Goal: Task Accomplishment & Management: Use online tool/utility

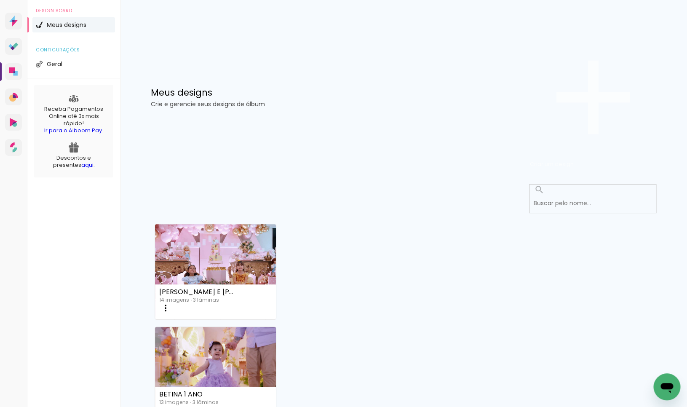
click at [605, 57] on iron-icon at bounding box center [593, 97] width 126 height 126
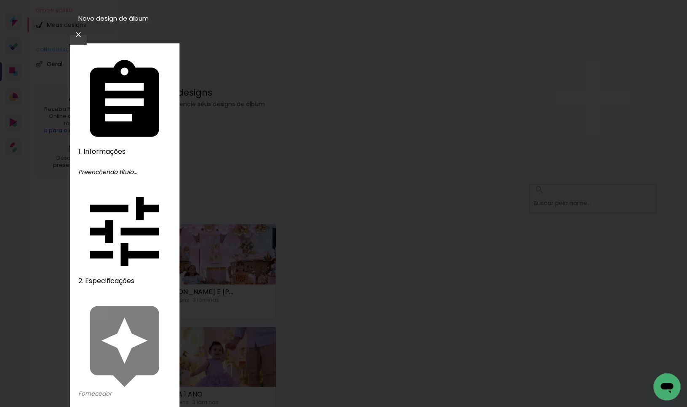
type input "JULIA 1 ANO"
type paper-input "JULIA 1 ANO"
click at [0, 0] on slot "Avançar" at bounding box center [0, 0] width 0 height 0
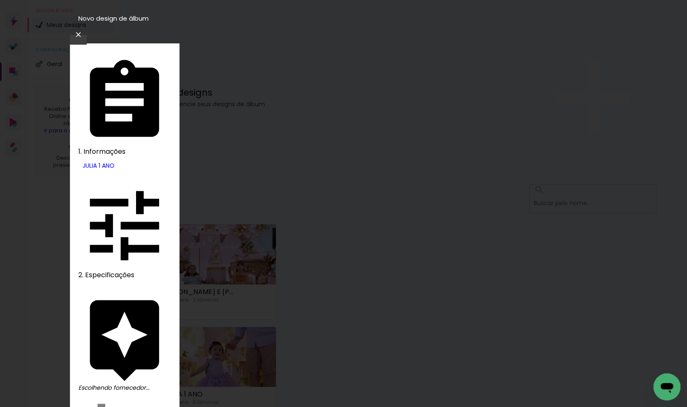
drag, startPoint x: 496, startPoint y: 127, endPoint x: 500, endPoint y: 123, distance: 6.0
click at [0, 0] on slot "Avançar" at bounding box center [0, 0] width 0 height 0
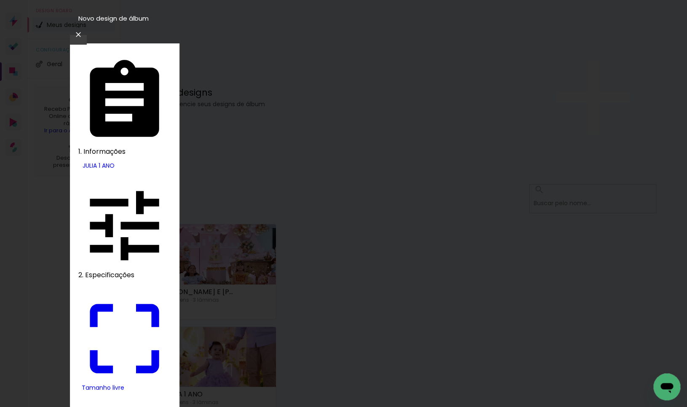
drag, startPoint x: 203, startPoint y: 243, endPoint x: 216, endPoint y: 244, distance: 12.7
type input "9"
type paper-input "9"
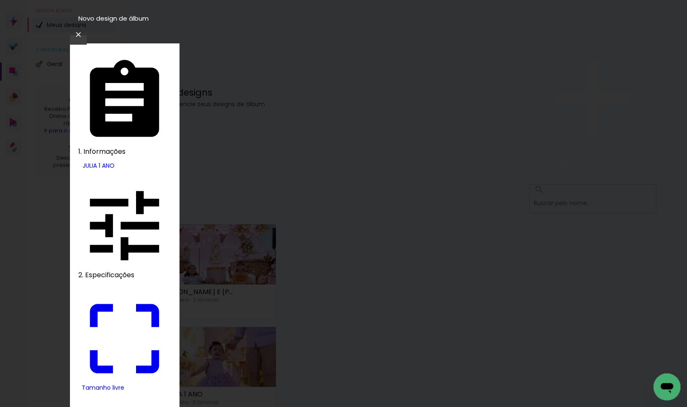
scroll to position [64, 0]
type input "18"
type paper-input "18"
type input "4"
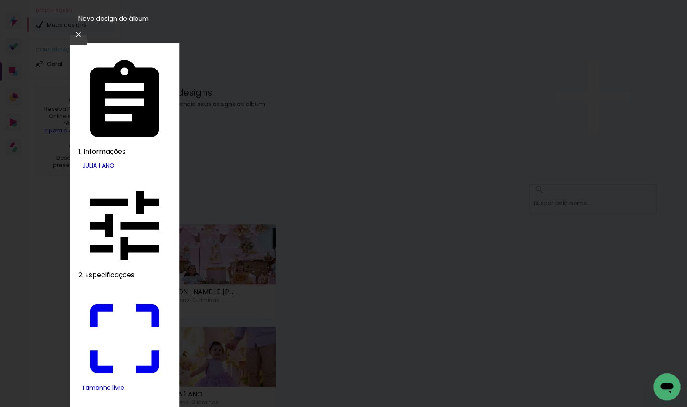
type paper-input "4"
type input "3"
type paper-input "3"
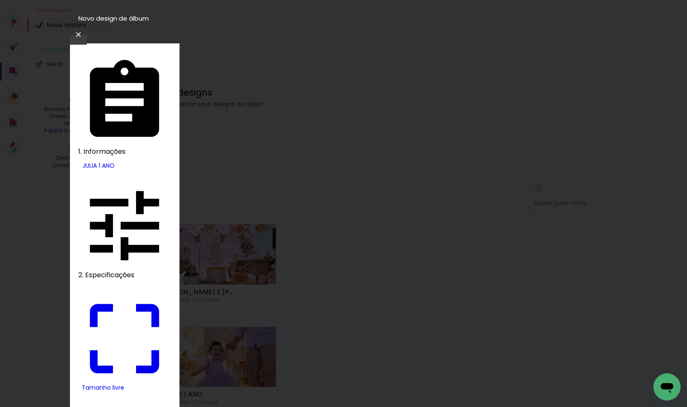
type input "2"
type paper-input "2"
type input "1"
type paper-input "1"
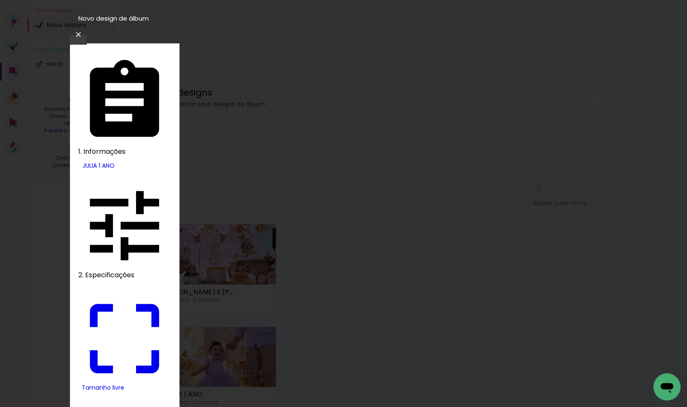
type input "0"
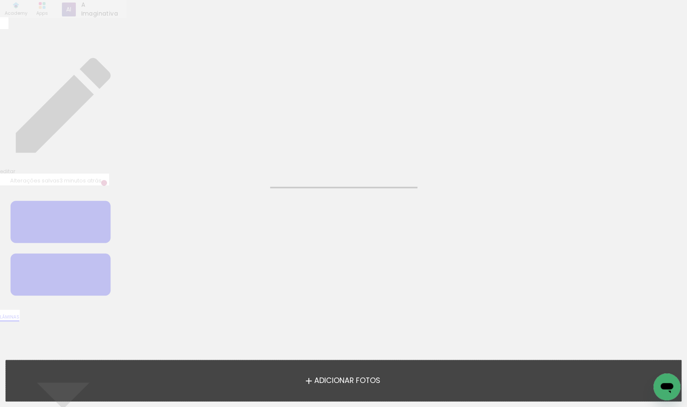
click at [349, 385] on span "Adicionar Fotos" at bounding box center [347, 381] width 66 height 8
click at [0, 0] on input "file" at bounding box center [0, 0] width 0 height 0
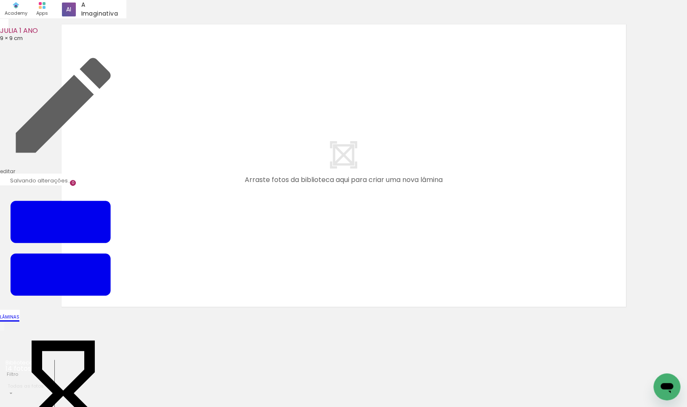
scroll to position [2, 0]
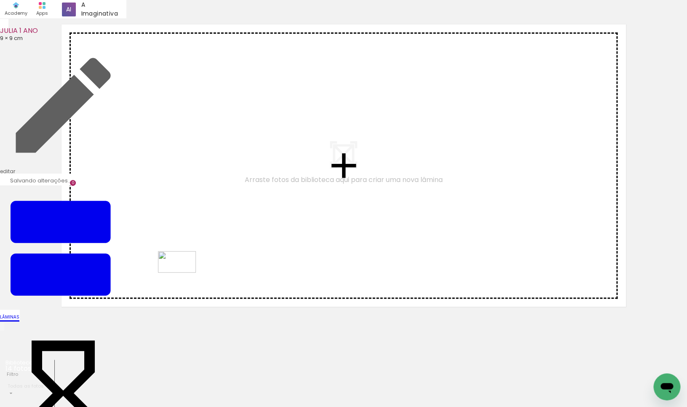
drag, startPoint x: 231, startPoint y: 389, endPoint x: 183, endPoint y: 276, distance: 123.3
click at [183, 276] on quentale-workspace at bounding box center [343, 203] width 687 height 407
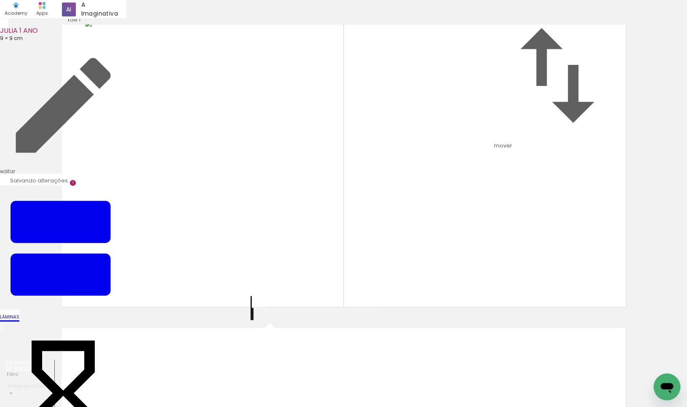
scroll to position [0, 45]
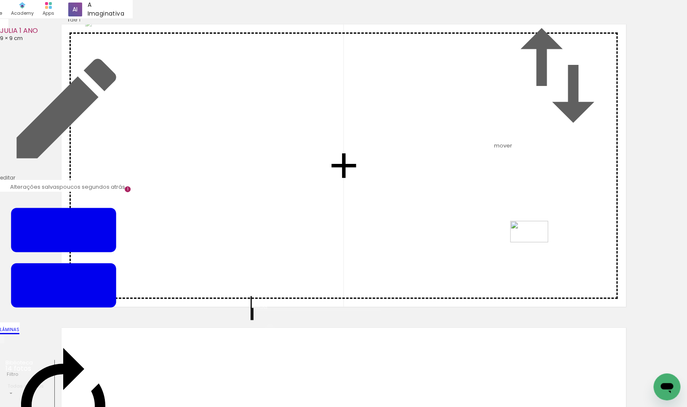
drag, startPoint x: 371, startPoint y: 386, endPoint x: 536, endPoint y: 246, distance: 215.6
click at [536, 246] on quentale-workspace at bounding box center [343, 203] width 687 height 407
drag, startPoint x: 330, startPoint y: 380, endPoint x: 480, endPoint y: 258, distance: 193.5
click at [480, 258] on quentale-workspace at bounding box center [343, 203] width 687 height 407
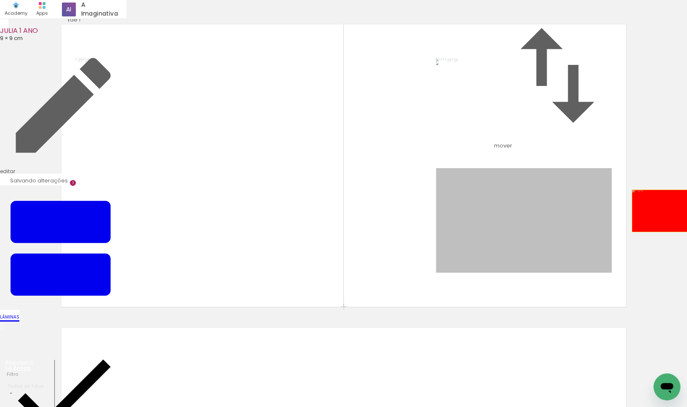
drag, startPoint x: 532, startPoint y: 248, endPoint x: 667, endPoint y: 244, distance: 135.4
click at [667, 244] on div "Inserir lâmina 1 de 1" at bounding box center [343, 306] width 687 height 607
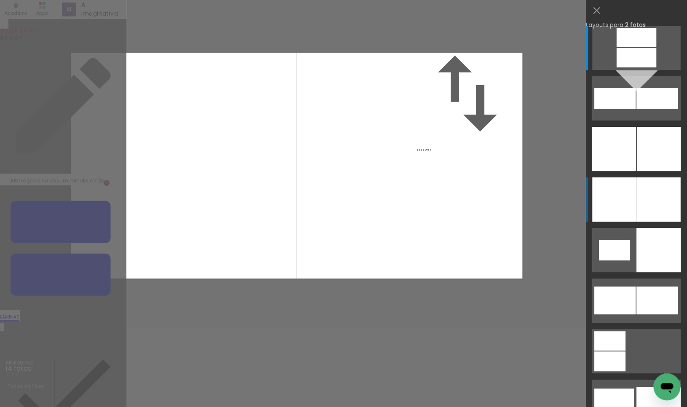
scroll to position [10, 0]
click at [638, 192] on div at bounding box center [659, 199] width 44 height 44
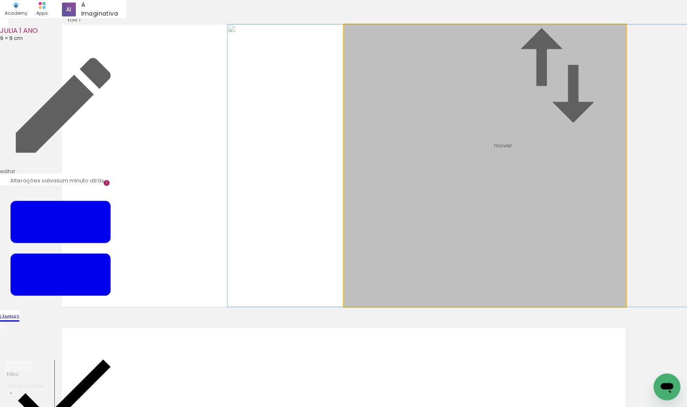
drag, startPoint x: 551, startPoint y: 191, endPoint x: 545, endPoint y: 191, distance: 6.7
click at [545, 191] on div at bounding box center [479, 165] width 502 height 282
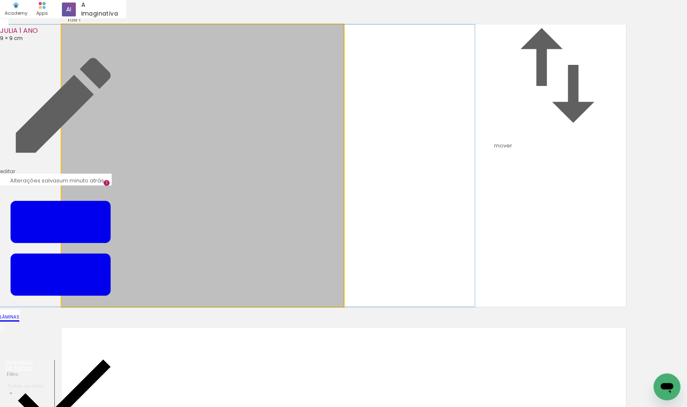
drag, startPoint x: 145, startPoint y: 204, endPoint x: 167, endPoint y: 204, distance: 21.5
click at [167, 204] on album-spread "1 de 1" at bounding box center [344, 165] width 565 height 282
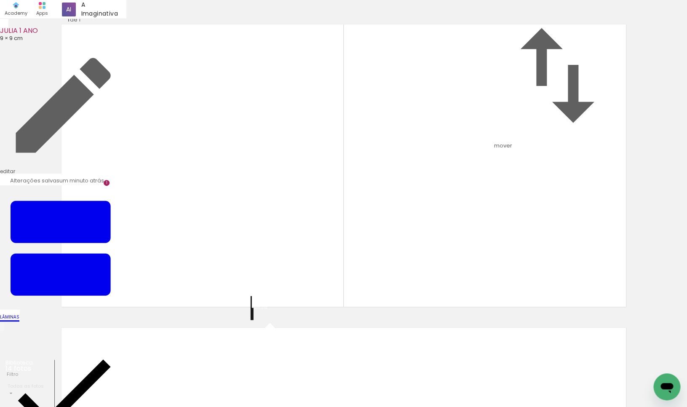
scroll to position [328, 0]
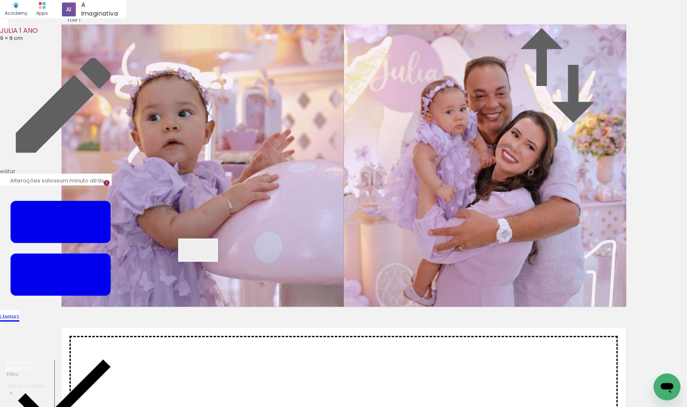
drag, startPoint x: 351, startPoint y: 341, endPoint x: 199, endPoint y: 263, distance: 170.2
click at [199, 263] on quentale-workspace at bounding box center [343, 203] width 687 height 407
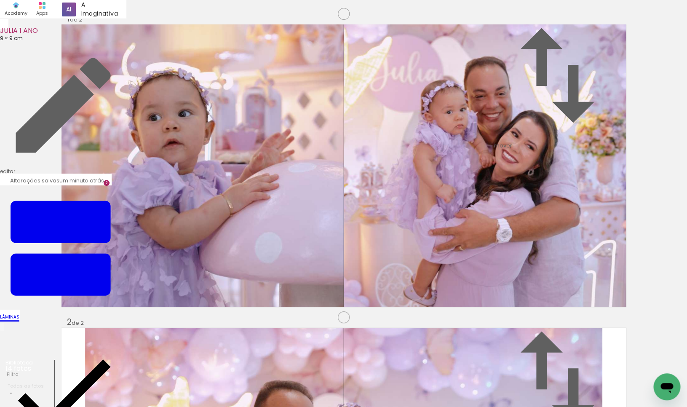
scroll to position [0, 45]
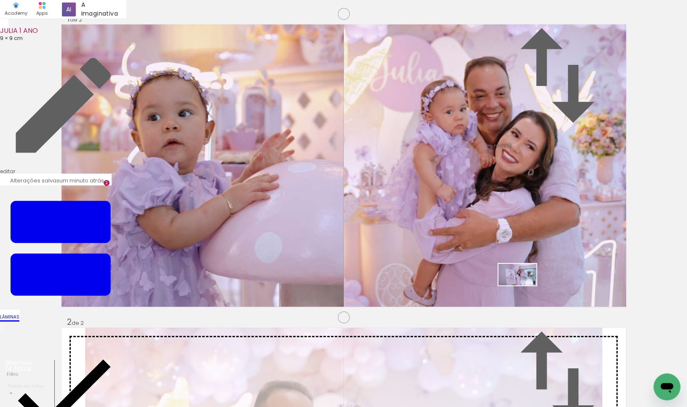
drag, startPoint x: 570, startPoint y: 385, endPoint x: 524, endPoint y: 289, distance: 106.5
click at [524, 289] on quentale-workspace at bounding box center [343, 203] width 687 height 407
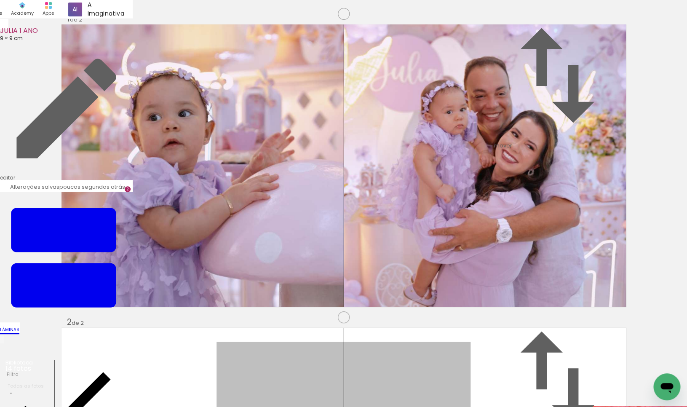
drag, startPoint x: 314, startPoint y: 158, endPoint x: 646, endPoint y: 160, distance: 331.3
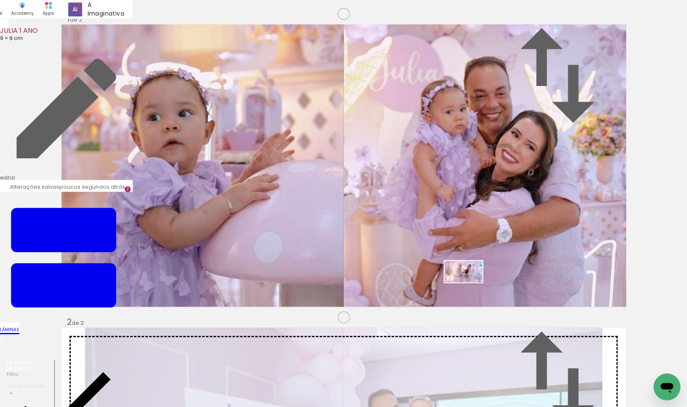
drag, startPoint x: 284, startPoint y: 386, endPoint x: 469, endPoint y: 286, distance: 210.4
click at [469, 286] on quentale-workspace at bounding box center [343, 203] width 687 height 407
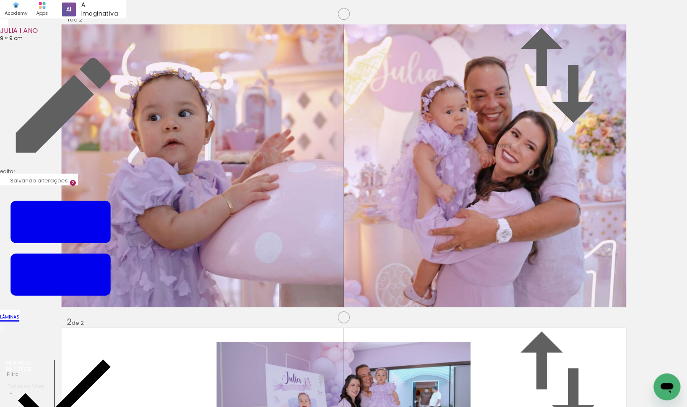
scroll to position [312, 0]
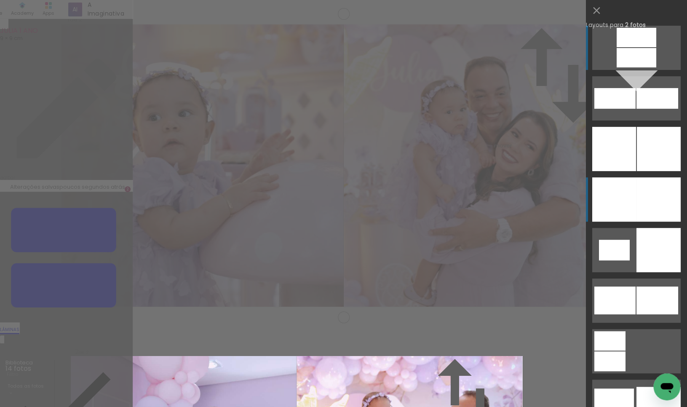
scroll to position [313, 0]
click at [641, 201] on div at bounding box center [659, 199] width 44 height 44
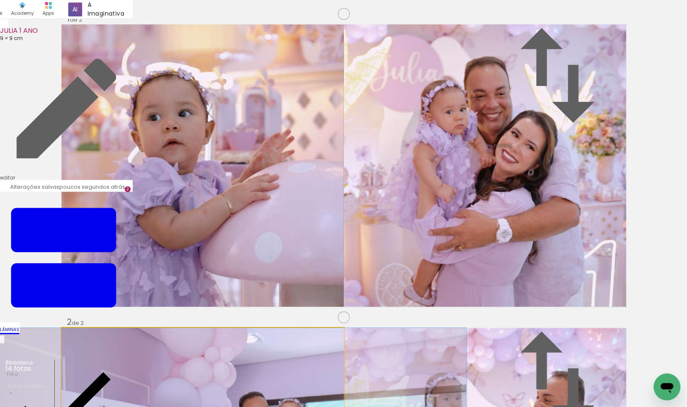
drag, startPoint x: 267, startPoint y: 209, endPoint x: 280, endPoint y: 207, distance: 13.1
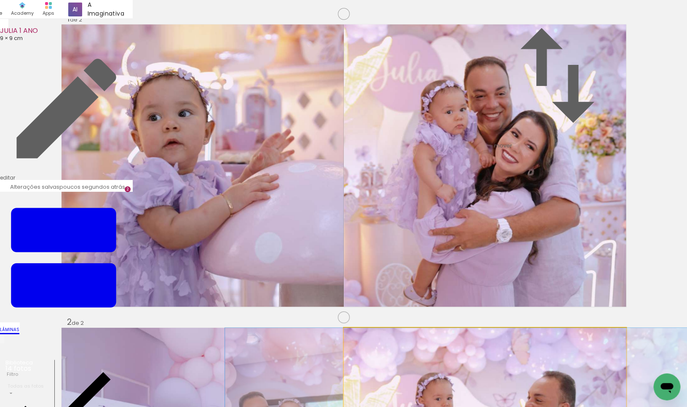
drag, startPoint x: 459, startPoint y: 180, endPoint x: 450, endPoint y: 180, distance: 8.9
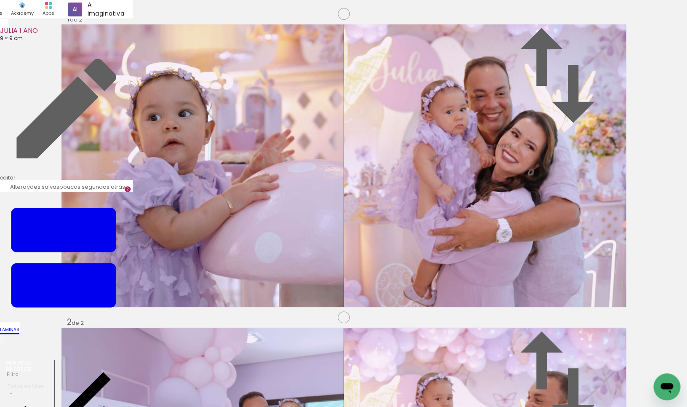
scroll to position [0, 0]
drag, startPoint x: 189, startPoint y: 386, endPoint x: 130, endPoint y: 241, distance: 156.4
click at [130, 241] on quentale-workspace at bounding box center [343, 203] width 687 height 407
drag, startPoint x: 92, startPoint y: 387, endPoint x: 548, endPoint y: 247, distance: 476.6
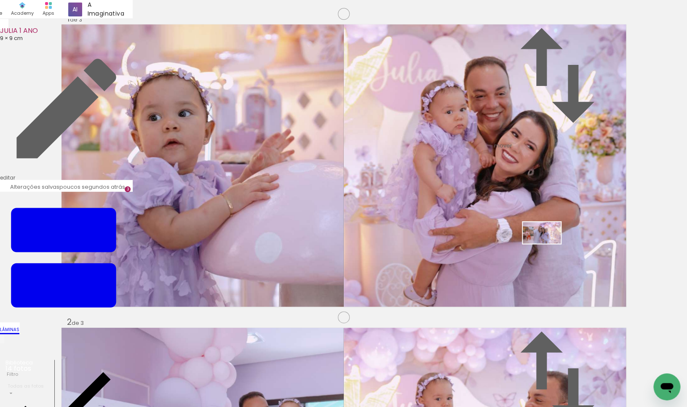
click at [548, 247] on quentale-workspace at bounding box center [343, 203] width 687 height 407
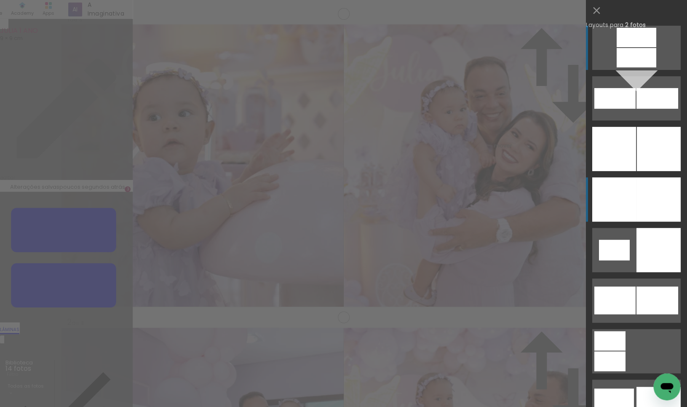
click at [638, 189] on div at bounding box center [659, 199] width 44 height 44
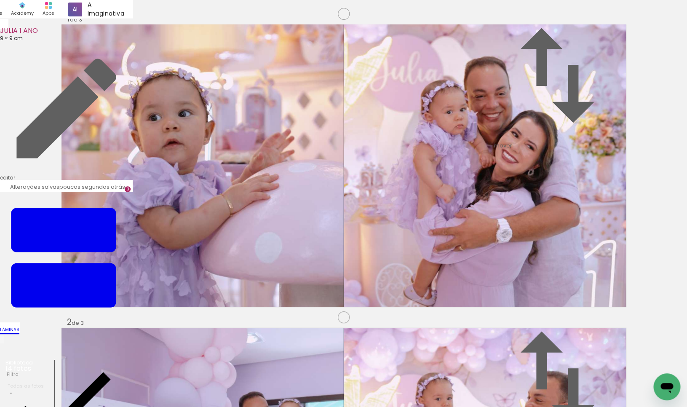
drag, startPoint x: 577, startPoint y: 205, endPoint x: 592, endPoint y: 201, distance: 15.5
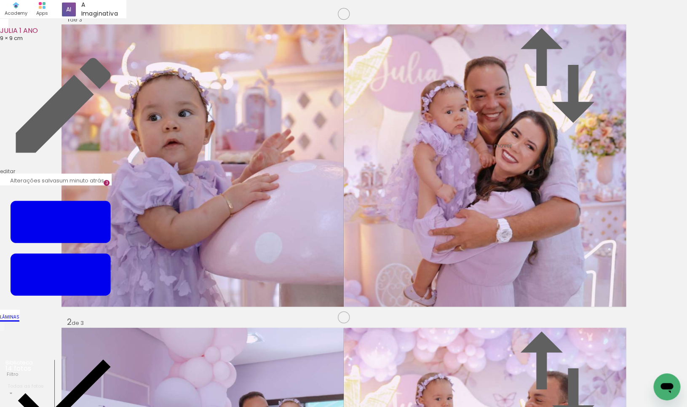
scroll to position [0, 0]
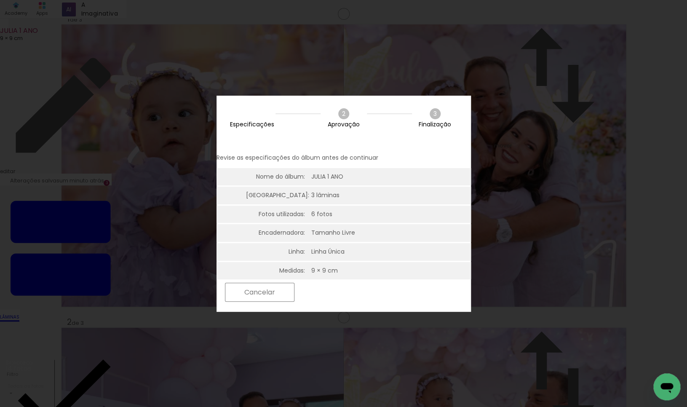
click at [0, 0] on slot "Próximo" at bounding box center [0, 0] width 0 height 0
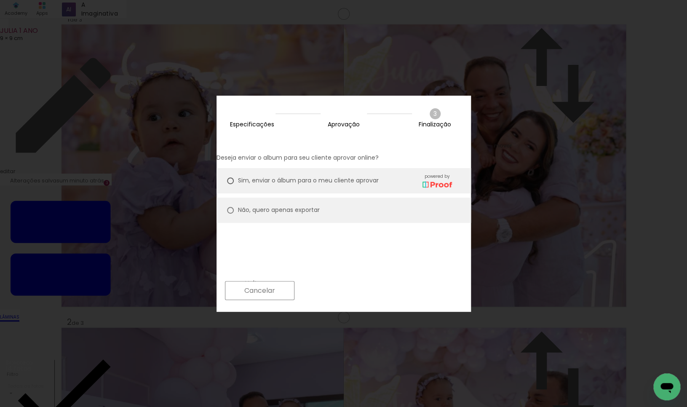
click at [0, 0] on slot "Não, quero apenas exportar" at bounding box center [0, 0] width 0 height 0
type paper-radio-button "on"
click at [0, 0] on slot "Próximo" at bounding box center [0, 0] width 0 height 0
type input "Alta, 300 DPI"
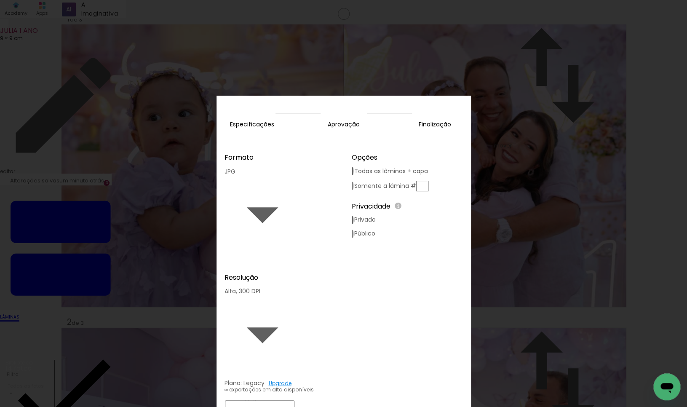
click at [366, 401] on paper-button "Exportar" at bounding box center [332, 410] width 67 height 18
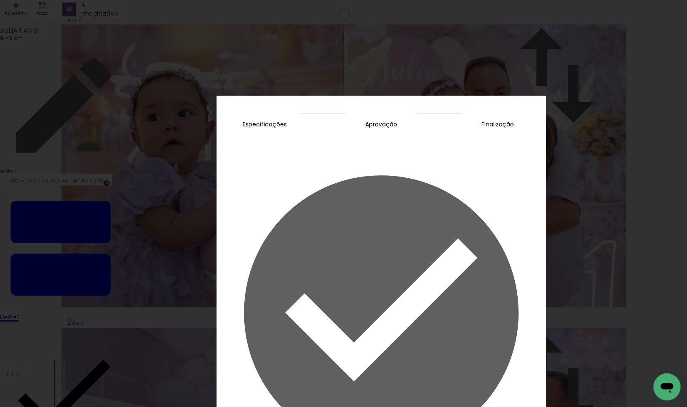
drag, startPoint x: 437, startPoint y: 292, endPoint x: 497, endPoint y: 182, distance: 125.1
click at [0, 0] on slot "Concluir" at bounding box center [0, 0] width 0 height 0
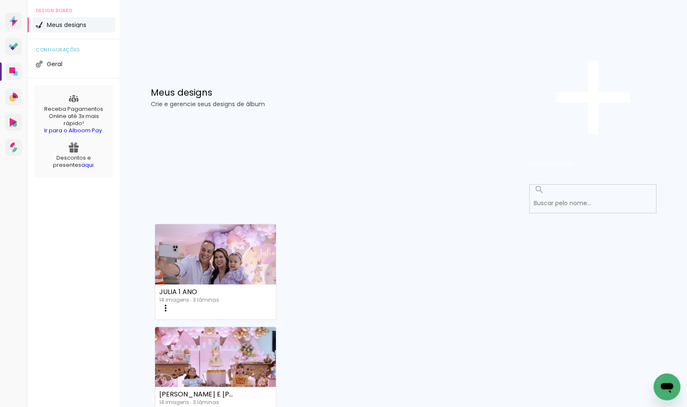
click at [555, 195] on input at bounding box center [595, 203] width 131 height 17
click at [574, 160] on span "Criar um design" at bounding box center [552, 164] width 44 height 8
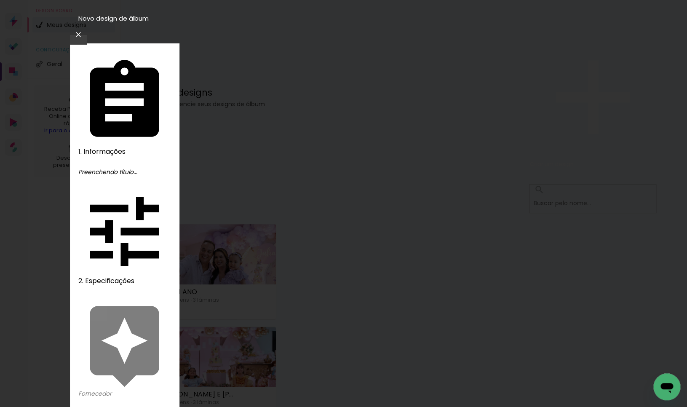
type input "GABRIEL 1 ANO"
type paper-input "GABRIEL 1 ANO"
click at [0, 0] on slot "Avançar" at bounding box center [0, 0] width 0 height 0
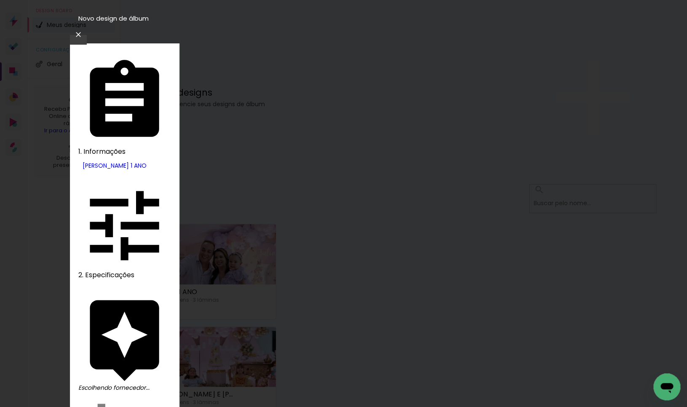
click at [0, 0] on slot "Avançar" at bounding box center [0, 0] width 0 height 0
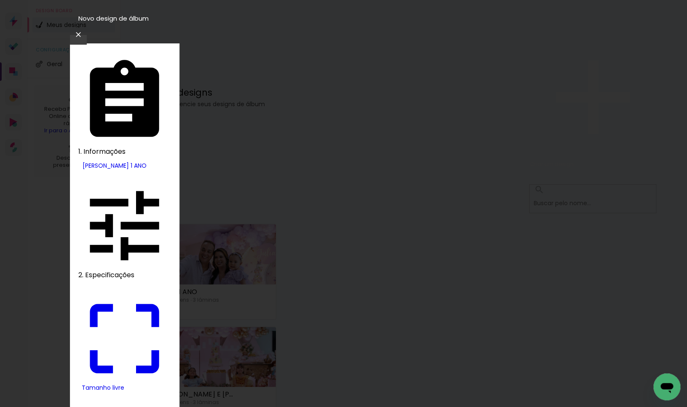
drag, startPoint x: 188, startPoint y: 243, endPoint x: 278, endPoint y: 245, distance: 90.6
type input "9"
type paper-input "9"
drag, startPoint x: 395, startPoint y: 236, endPoint x: 431, endPoint y: 231, distance: 36.3
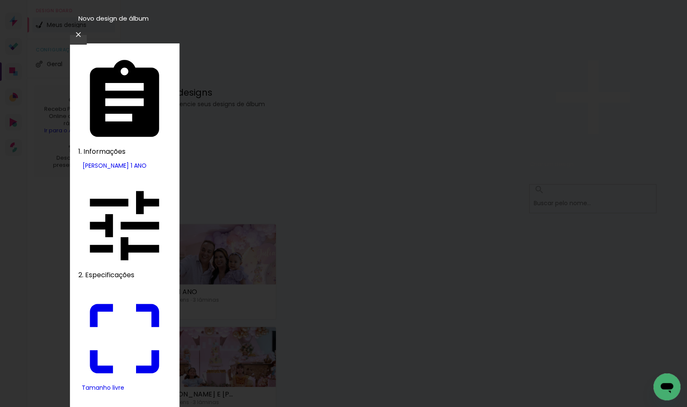
type input "18"
type input "4"
type paper-input "4"
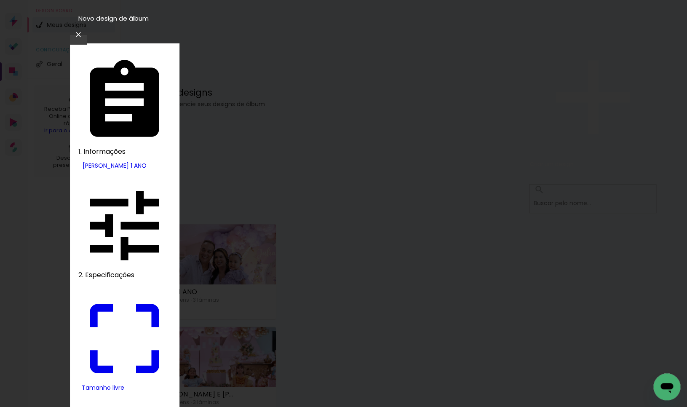
type input "3"
type paper-input "3"
type input "2"
type paper-input "2"
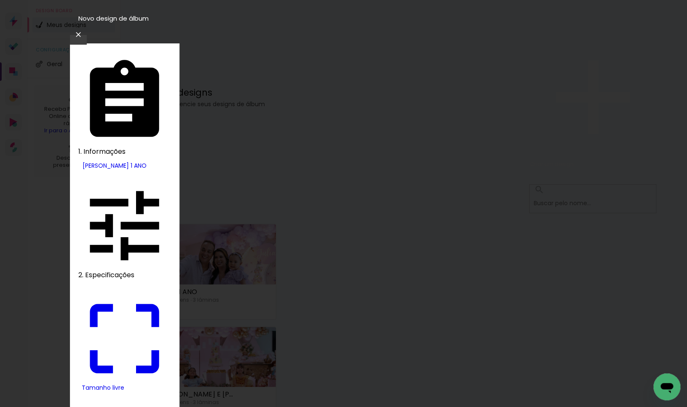
type input "1"
type paper-input "1"
type input "0"
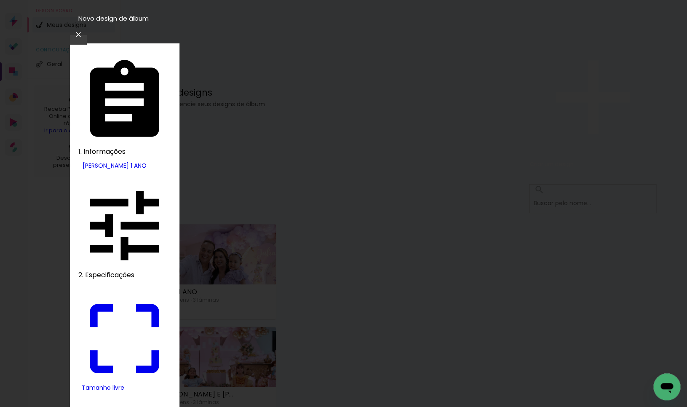
type input "18"
type paper-input "18"
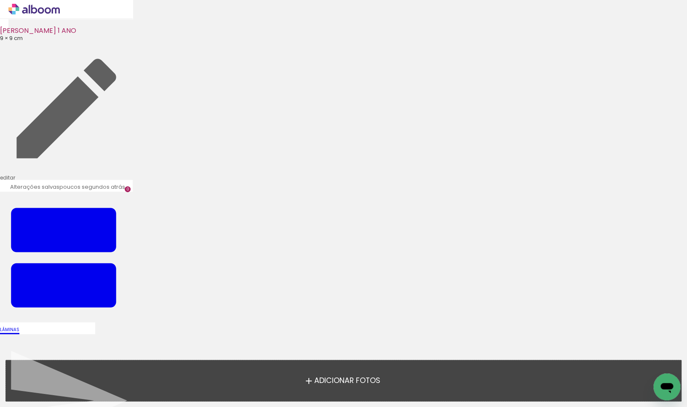
click at [354, 379] on span "Adicionar Fotos" at bounding box center [347, 381] width 66 height 8
click at [0, 0] on input "file" at bounding box center [0, 0] width 0 height 0
